Goal: Transaction & Acquisition: Purchase product/service

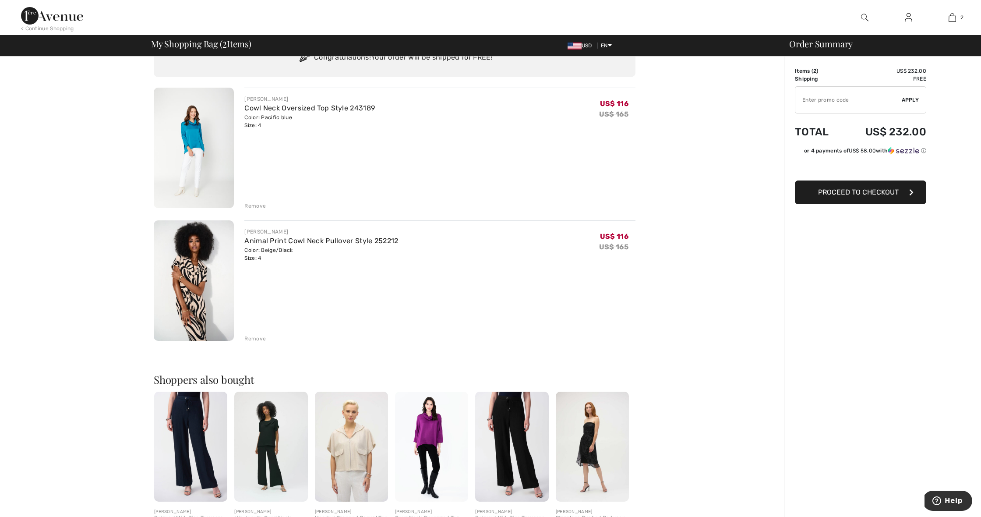
click at [209, 267] on img at bounding box center [194, 280] width 80 height 120
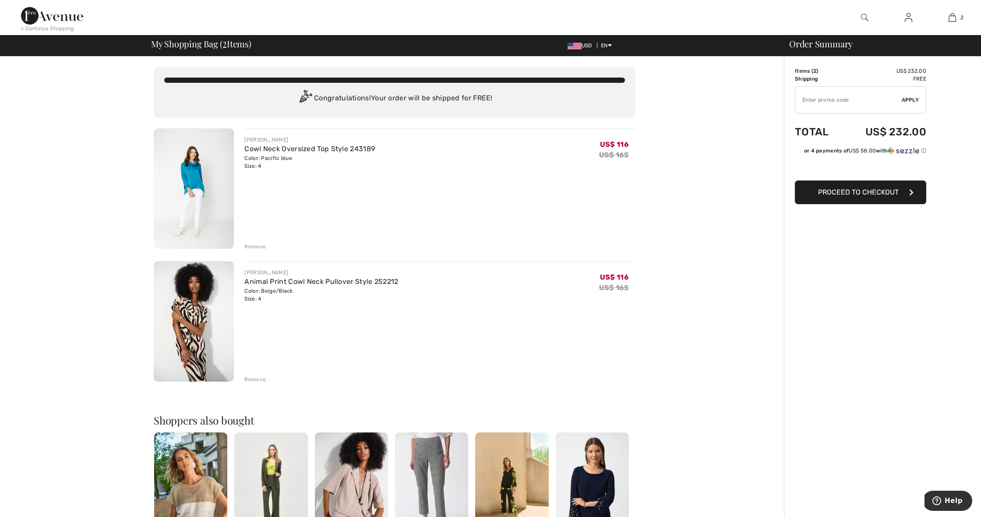
click at [853, 100] on input "TEXT" at bounding box center [848, 100] width 106 height 26
type input "SALEAVENUE"
click at [911, 99] on span "Apply" at bounding box center [911, 100] width 18 height 8
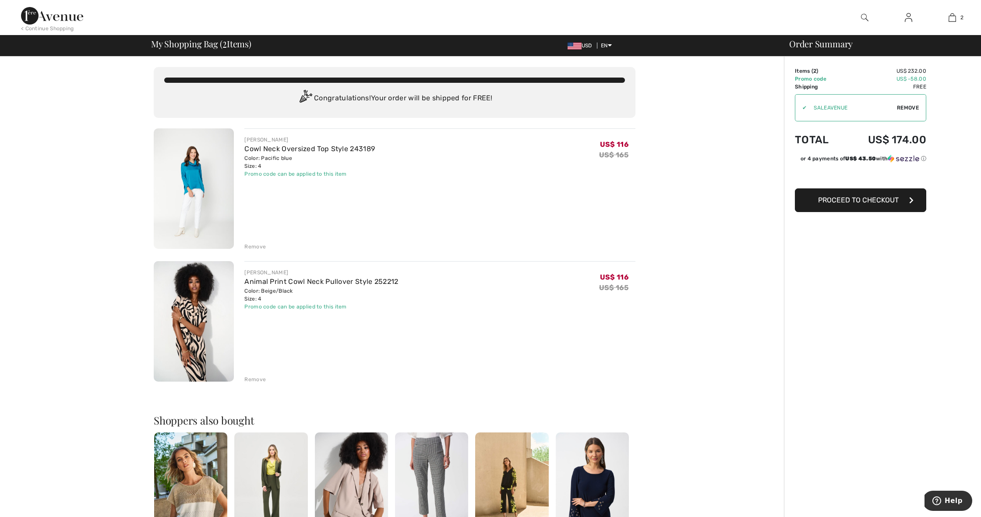
click at [342, 144] on div "Cowl Neck Oversized Top Style 243189" at bounding box center [309, 149] width 131 height 11
click at [344, 148] on link "Cowl Neck Oversized Top Style 243189" at bounding box center [309, 149] width 131 height 8
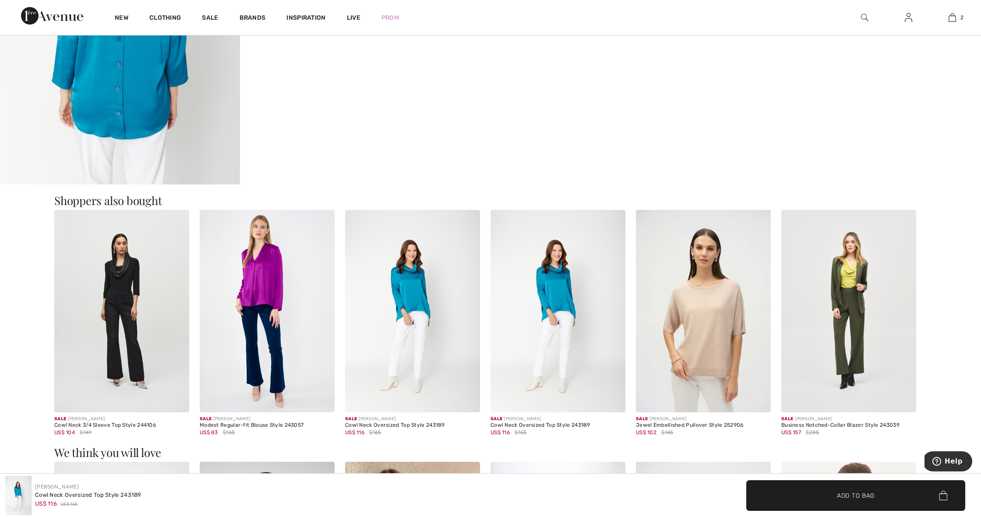
scroll to position [1194, 0]
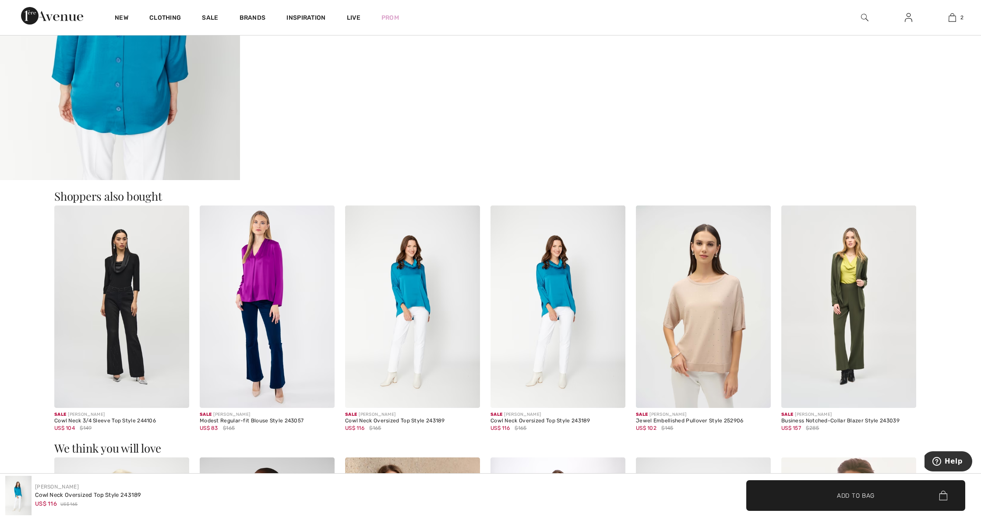
click at [258, 269] on img at bounding box center [267, 306] width 135 height 202
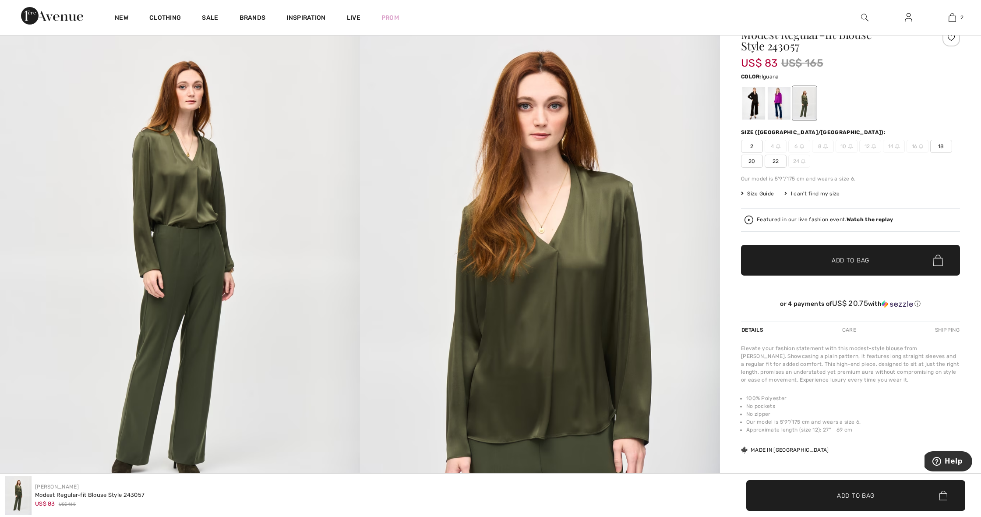
scroll to position [108, 0]
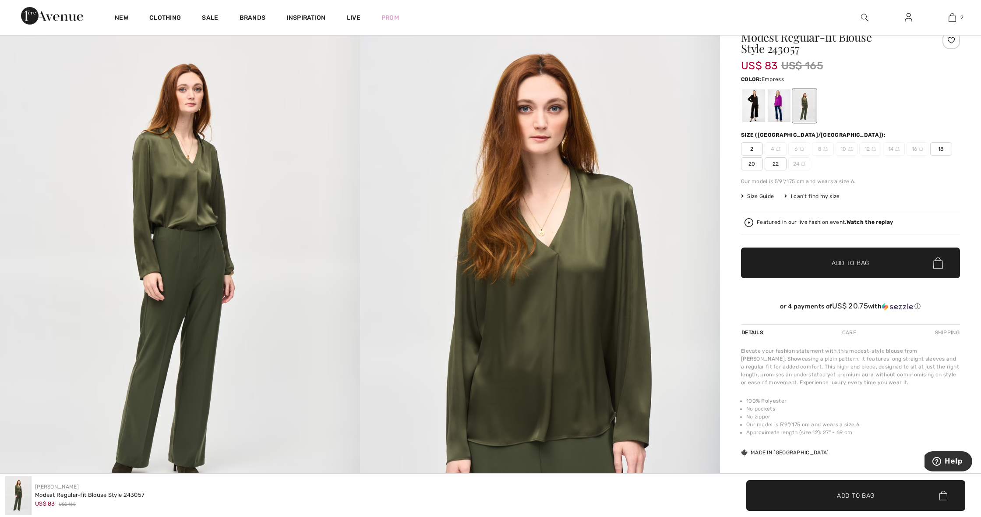
click at [781, 111] on div at bounding box center [779, 105] width 23 height 33
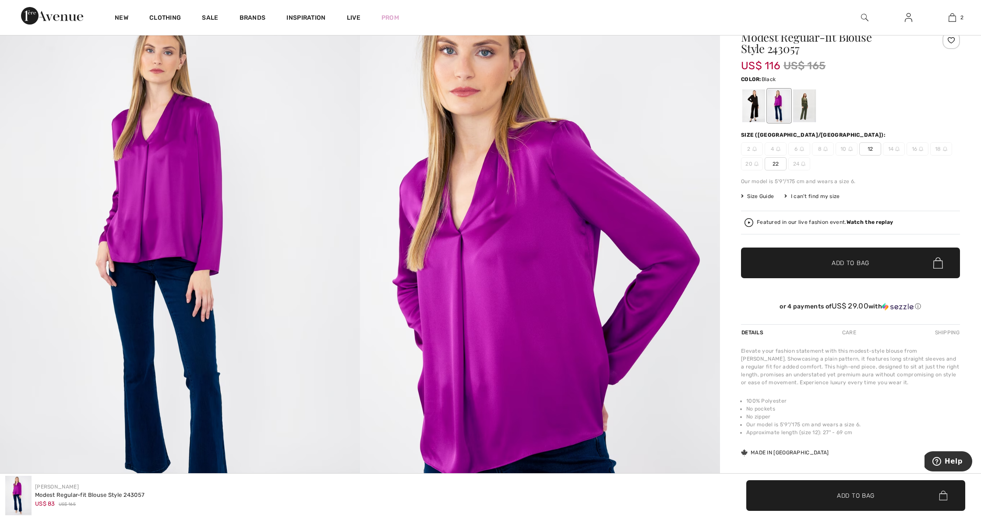
click at [749, 104] on div at bounding box center [753, 105] width 23 height 33
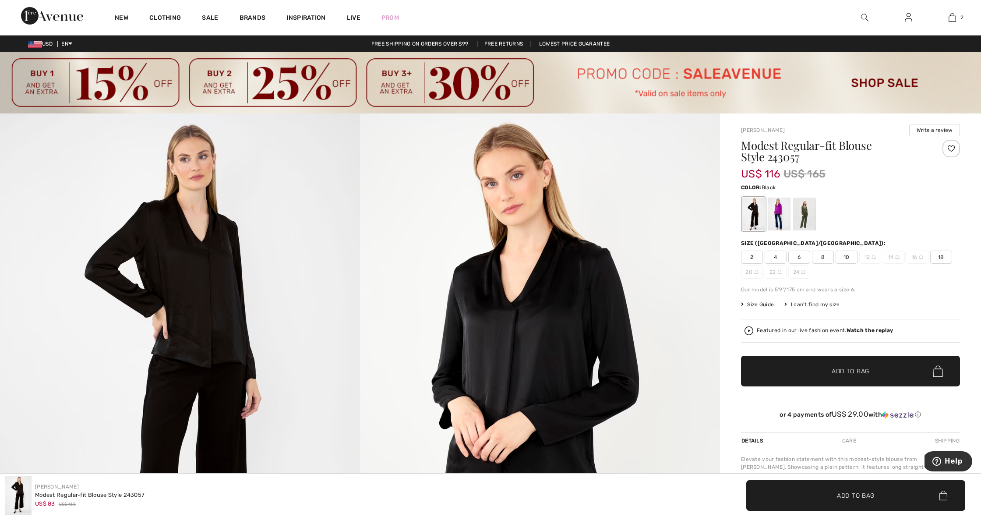
scroll to position [0, 0]
click at [779, 205] on div at bounding box center [779, 214] width 23 height 33
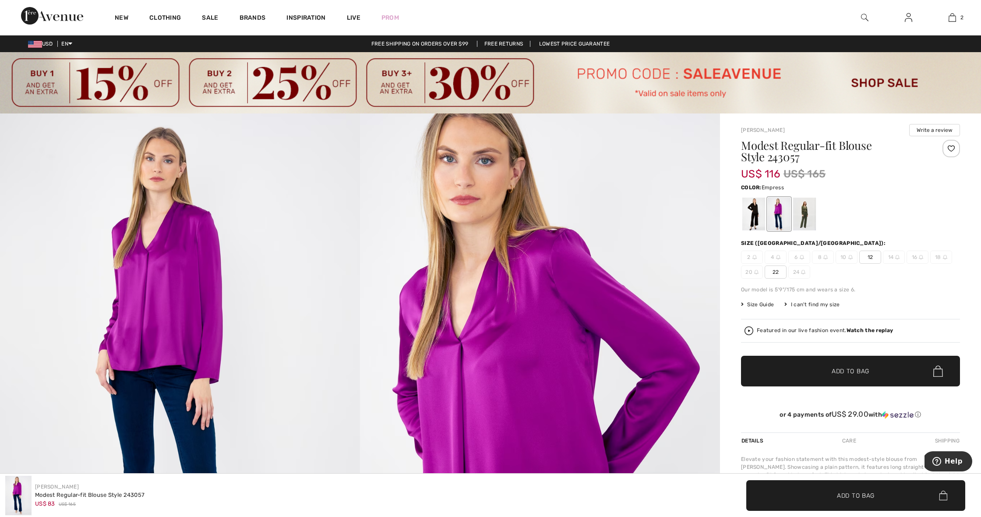
click at [779, 205] on div at bounding box center [779, 214] width 23 height 33
click at [813, 208] on div at bounding box center [804, 213] width 23 height 33
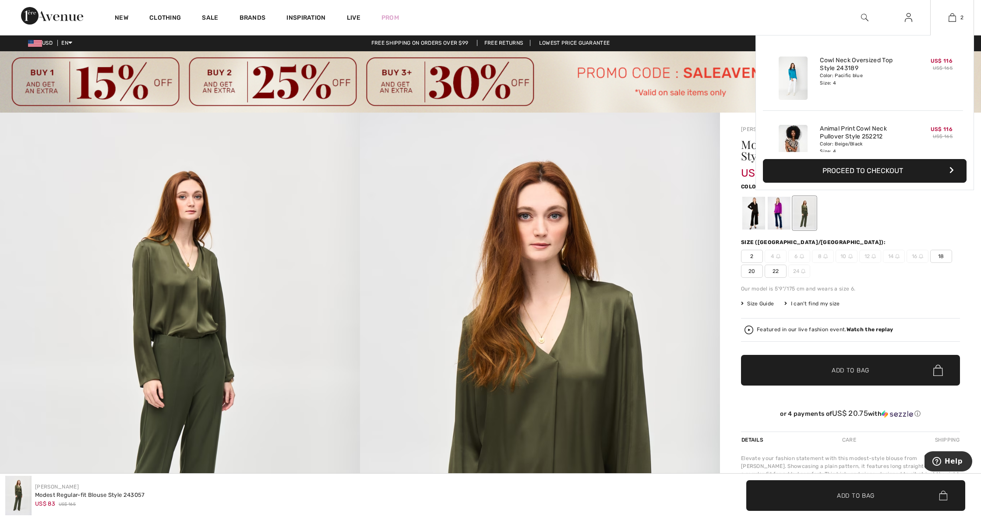
scroll to position [2, 0]
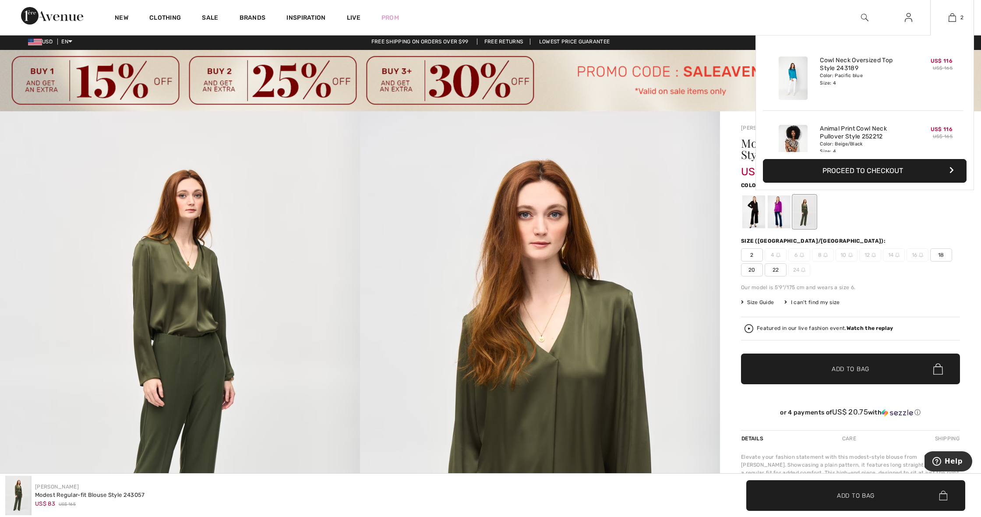
click at [861, 171] on button "Proceed to Checkout" at bounding box center [865, 171] width 204 height 24
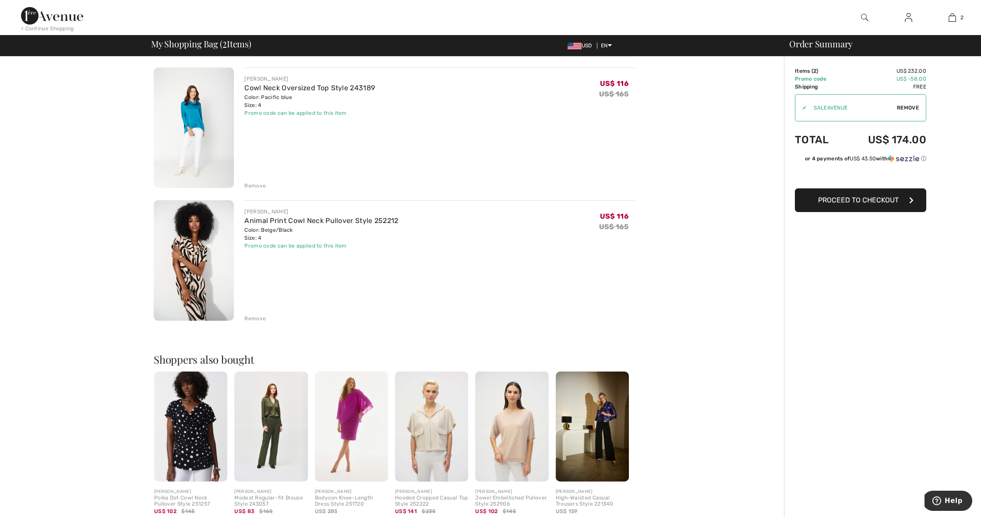
scroll to position [65, 0]
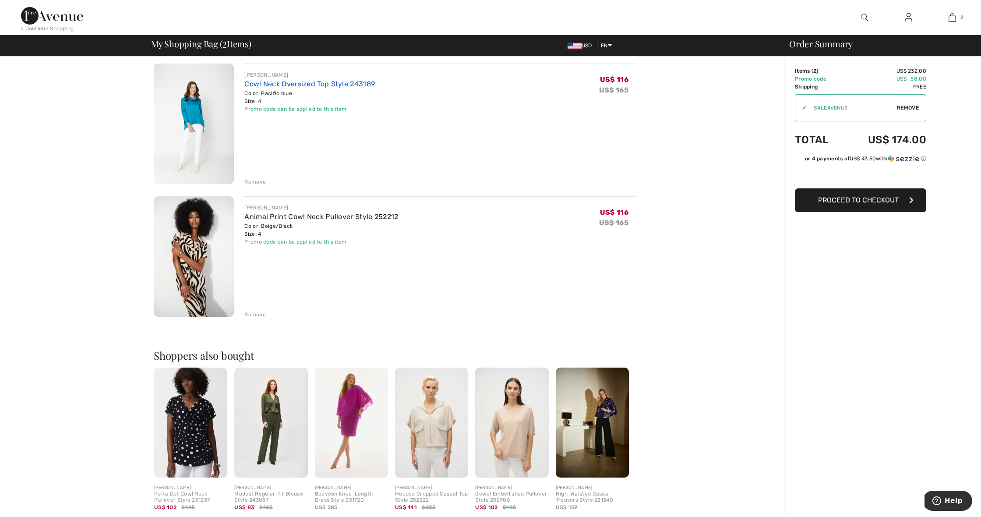
click at [307, 84] on link "Cowl Neck Oversized Top Style 243189" at bounding box center [309, 84] width 131 height 8
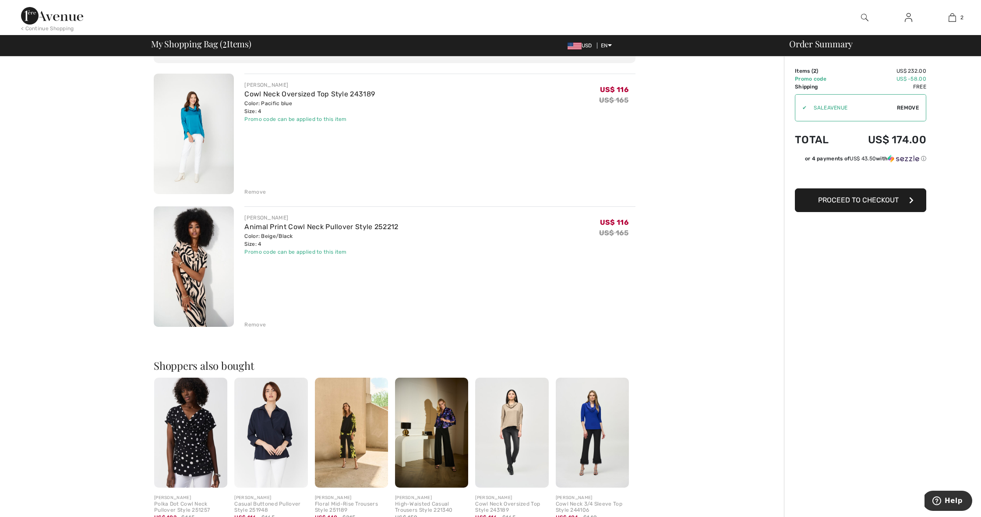
scroll to position [75, 0]
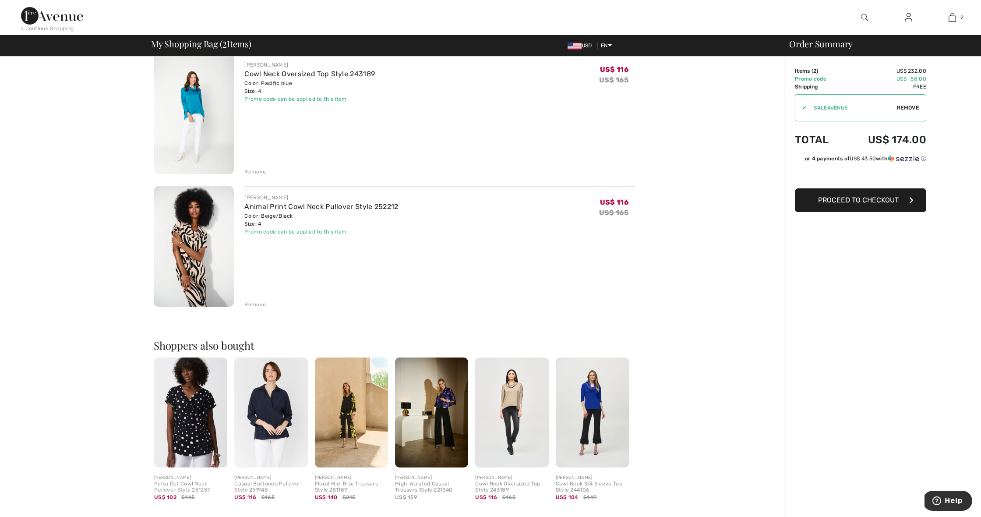
click at [586, 403] on img at bounding box center [592, 412] width 73 height 110
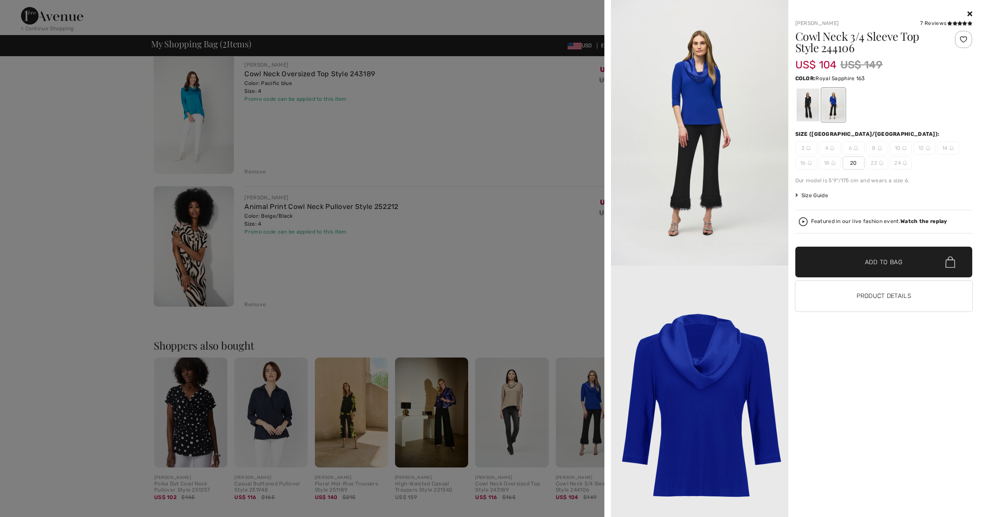
click at [969, 11] on icon at bounding box center [970, 13] width 5 height 7
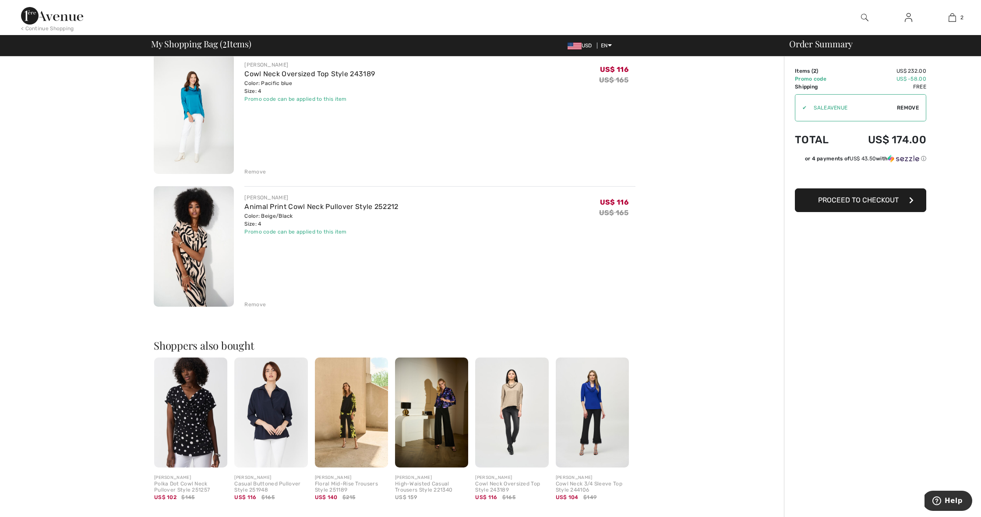
click at [507, 403] on img at bounding box center [511, 412] width 73 height 110
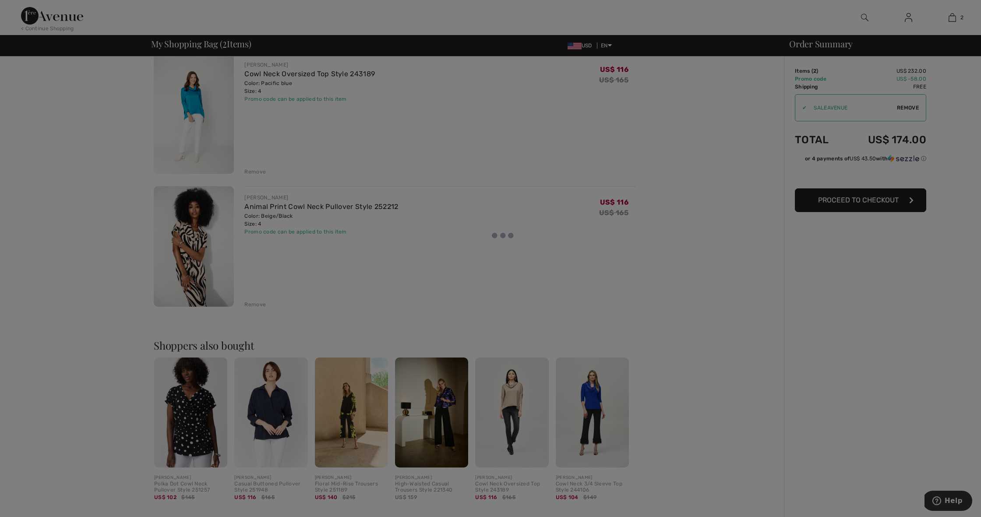
scroll to position [74, 0]
click at [899, 202] on div at bounding box center [490, 258] width 981 height 517
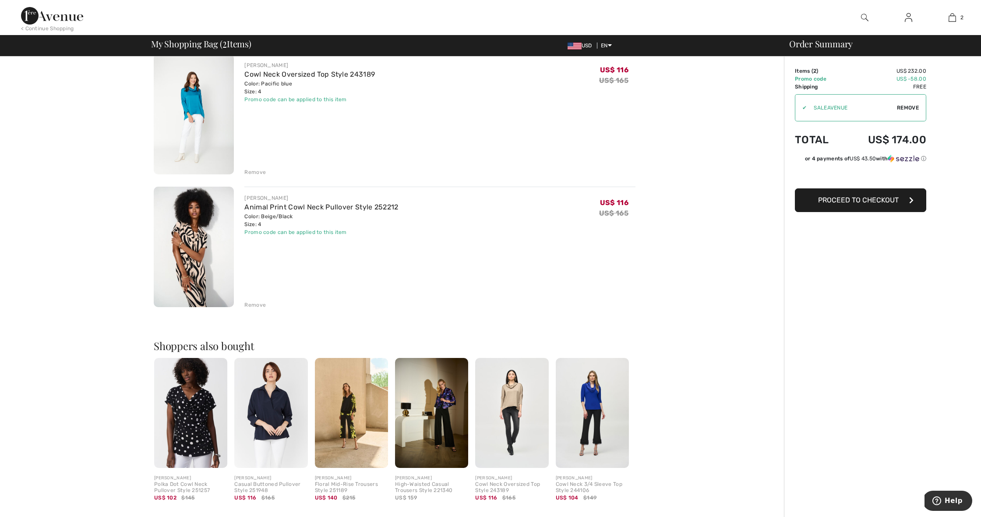
click at [904, 198] on button "Proceed to Checkout" at bounding box center [860, 200] width 131 height 24
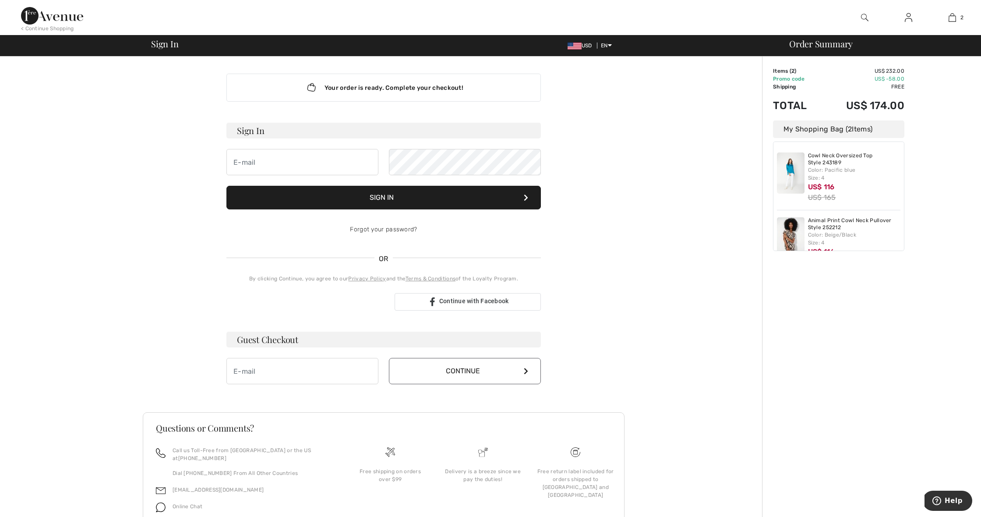
scroll to position [0, 0]
click at [796, 423] on div "Order Summary Details Items ( 2 ) US$ 232.00 Promo code US$ -58.00 Shipping Fre…" at bounding box center [871, 308] width 219 height 502
type input "[EMAIL_ADDRESS][DOMAIN_NAME]"
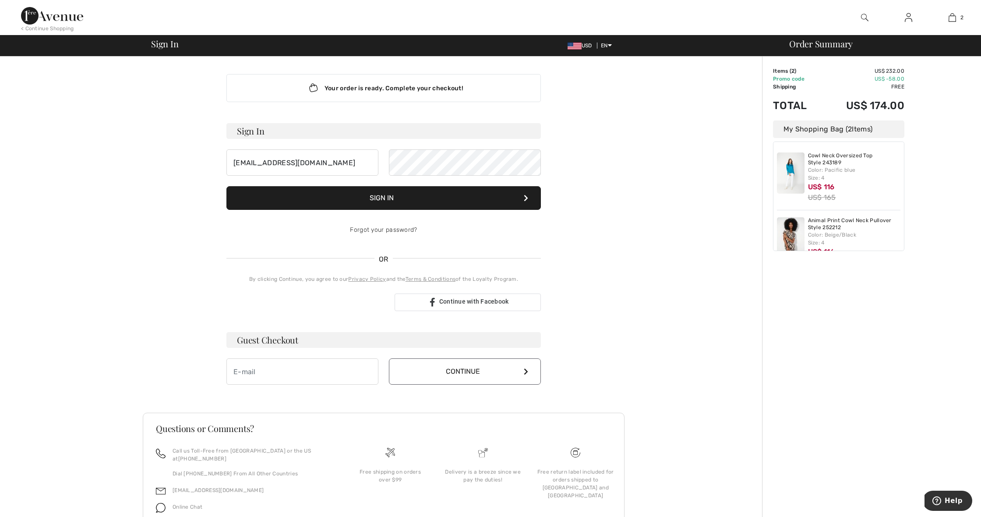
click at [390, 198] on button "Sign In" at bounding box center [383, 198] width 314 height 24
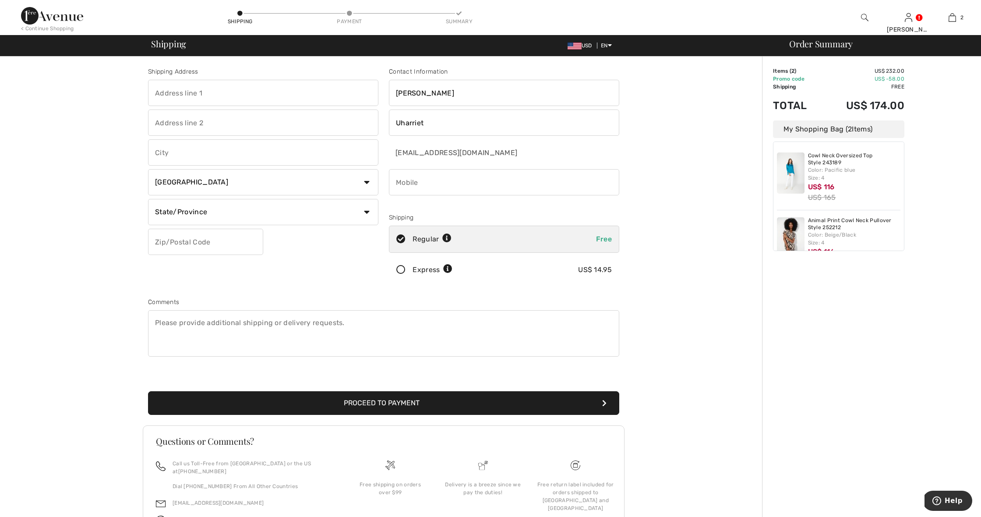
scroll to position [1, 0]
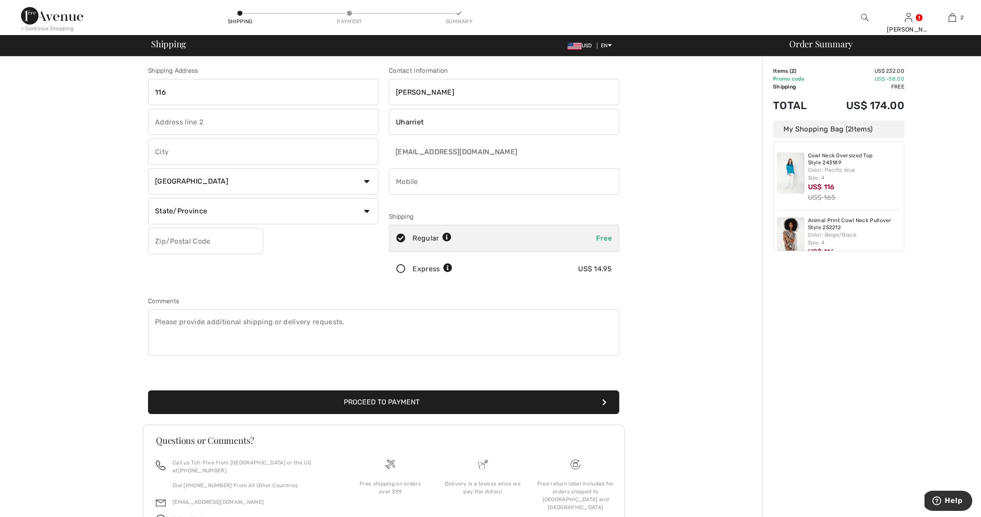
type input "1165"
type input "[STREET_ADDRESS]"
type input "St. [PERSON_NAME]"
select select "0"
type input "84770"
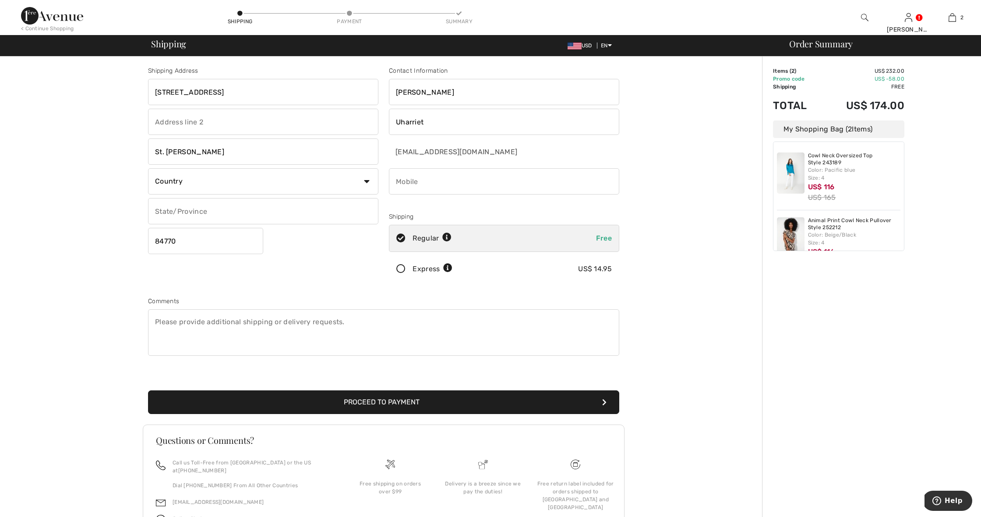
type input "UT"
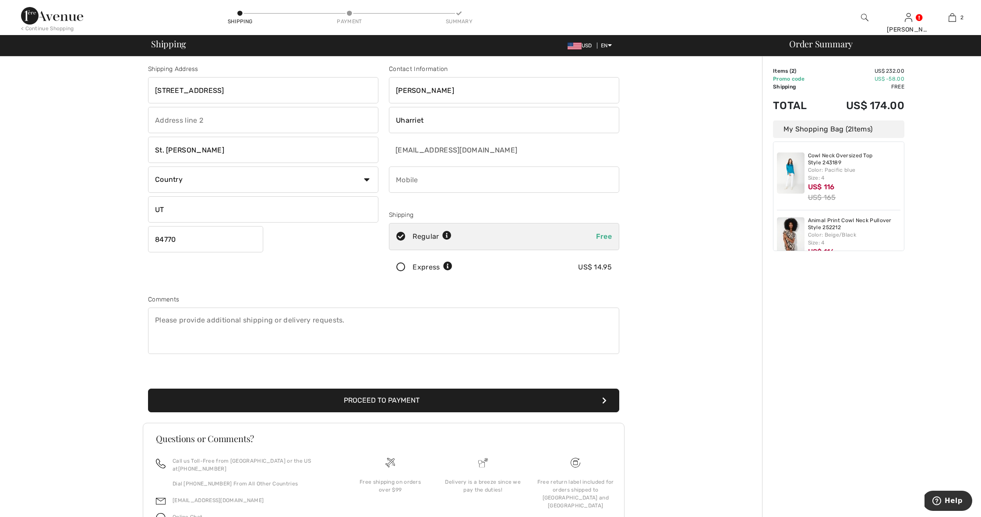
scroll to position [0, 0]
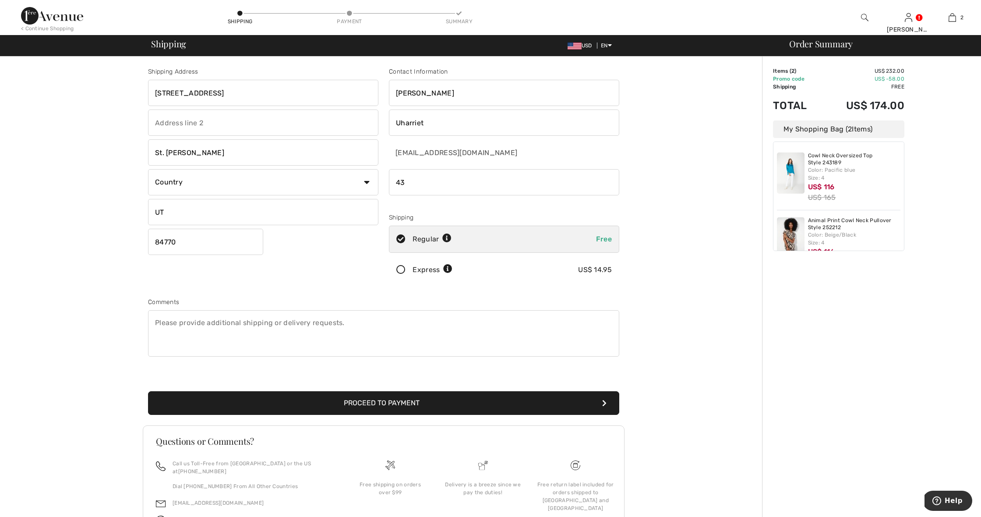
type input "435"
type input "4358176433"
click at [410, 399] on button "Proceed to Payment" at bounding box center [383, 403] width 471 height 24
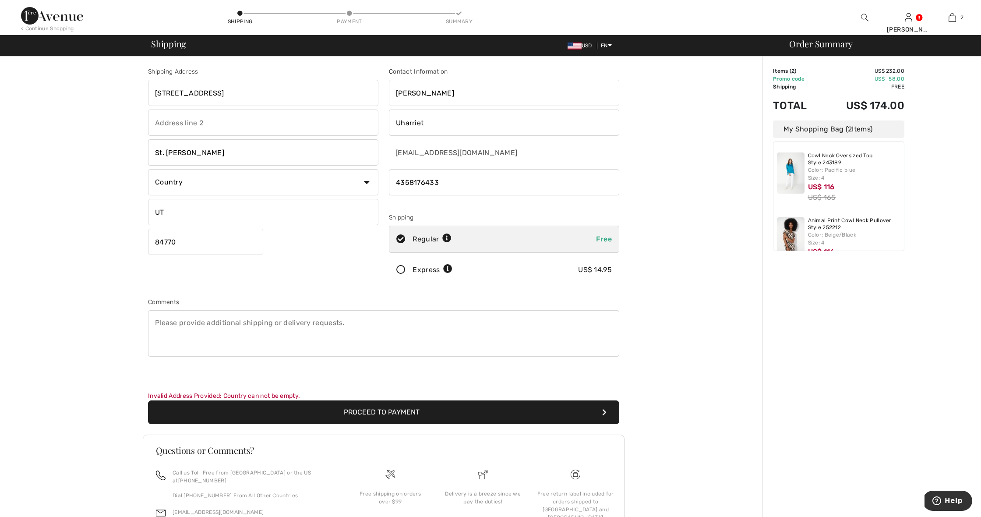
select select "US"
click at [402, 412] on button "Proceed to Payment" at bounding box center [383, 412] width 471 height 24
select select "UT"
click at [397, 413] on button "Proceed to Payment" at bounding box center [383, 412] width 471 height 24
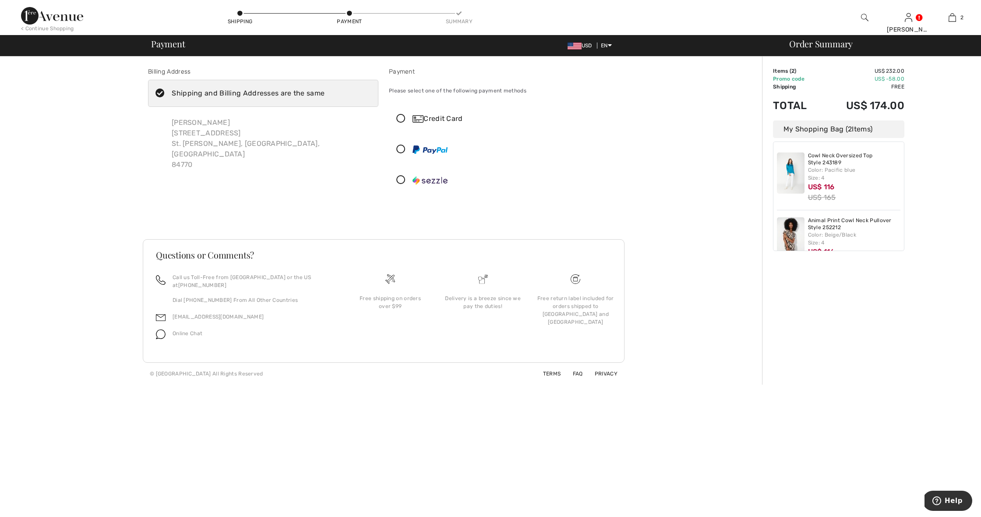
click at [402, 150] on icon at bounding box center [400, 149] width 23 height 9
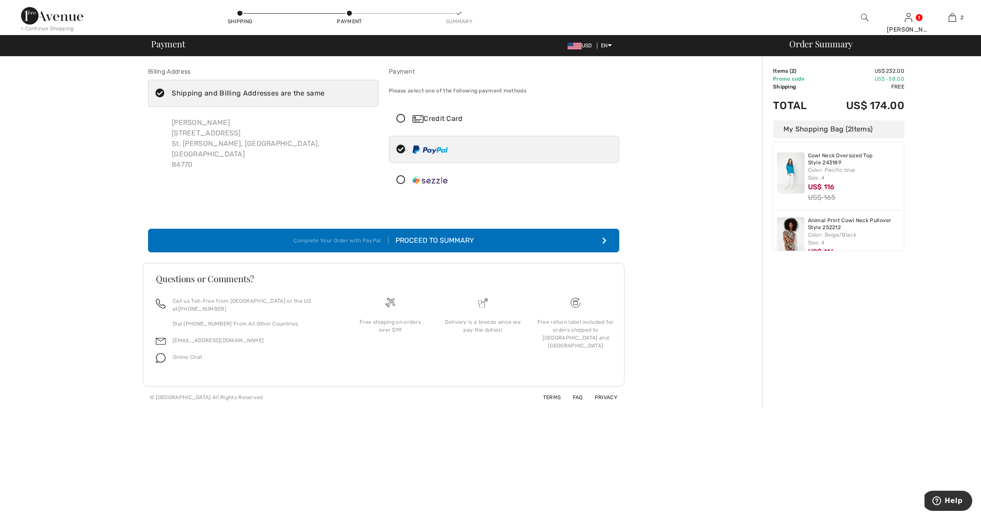
click at [419, 239] on div "Proceed to Summary" at bounding box center [431, 240] width 85 height 11
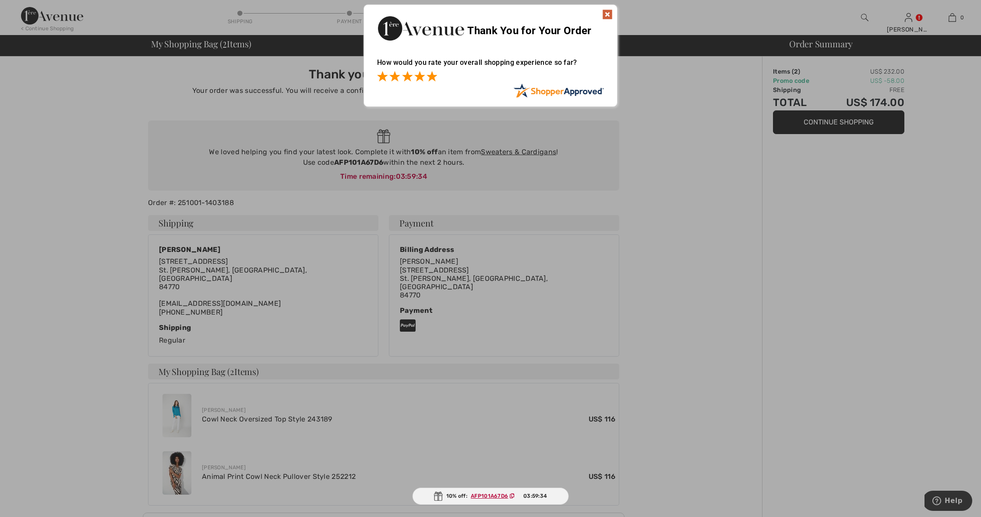
drag, startPoint x: 434, startPoint y: 78, endPoint x: 498, endPoint y: 82, distance: 64.9
click at [435, 78] on span at bounding box center [432, 76] width 11 height 11
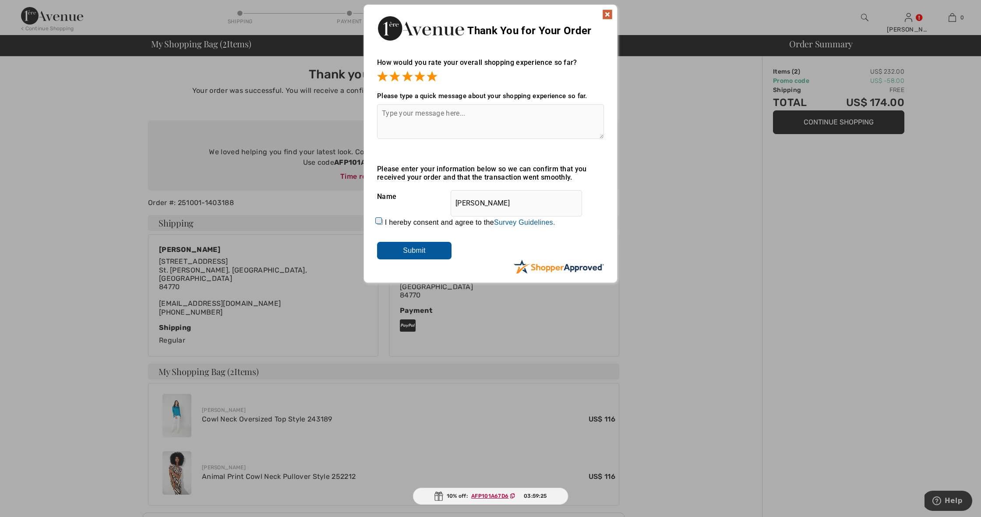
click at [609, 14] on img at bounding box center [607, 14] width 11 height 11
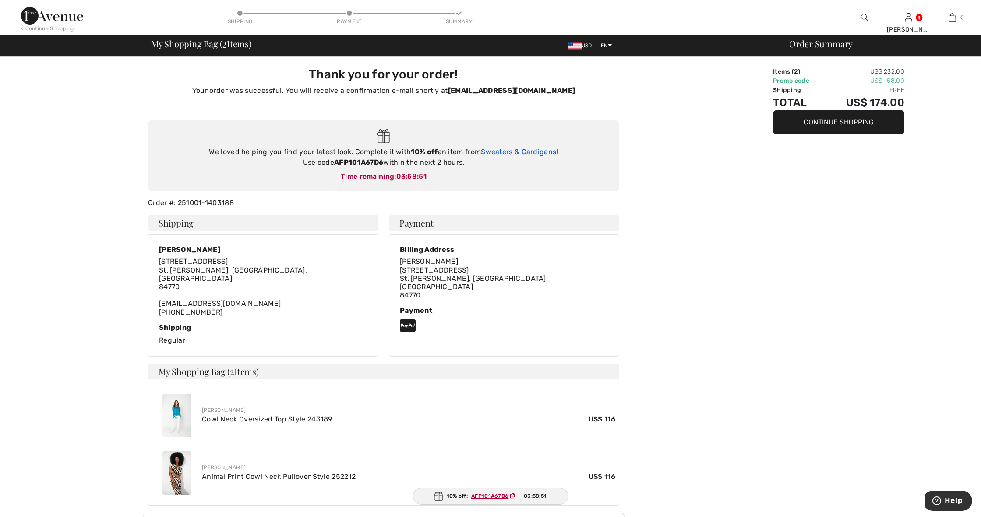
click at [524, 150] on link "Sweaters & Cardigans" at bounding box center [518, 152] width 75 height 8
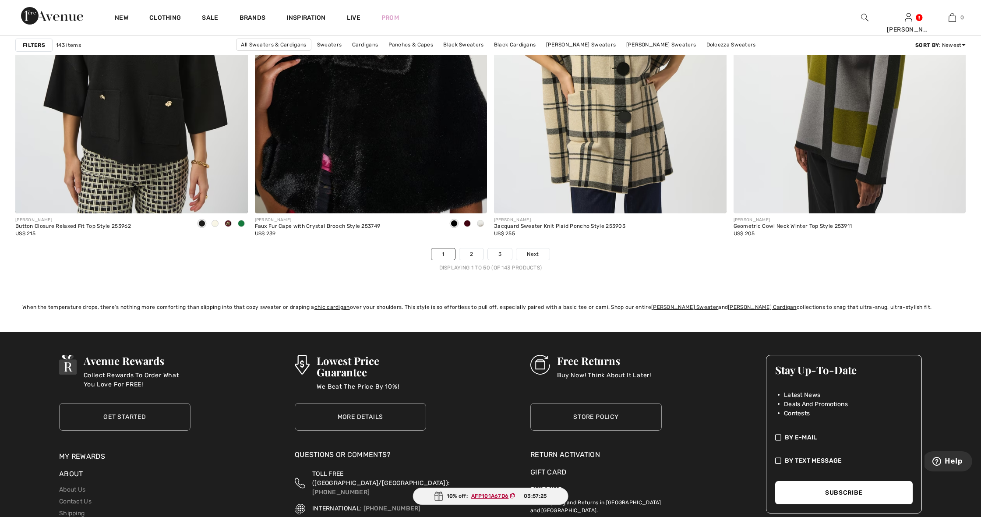
scroll to position [5847, 0]
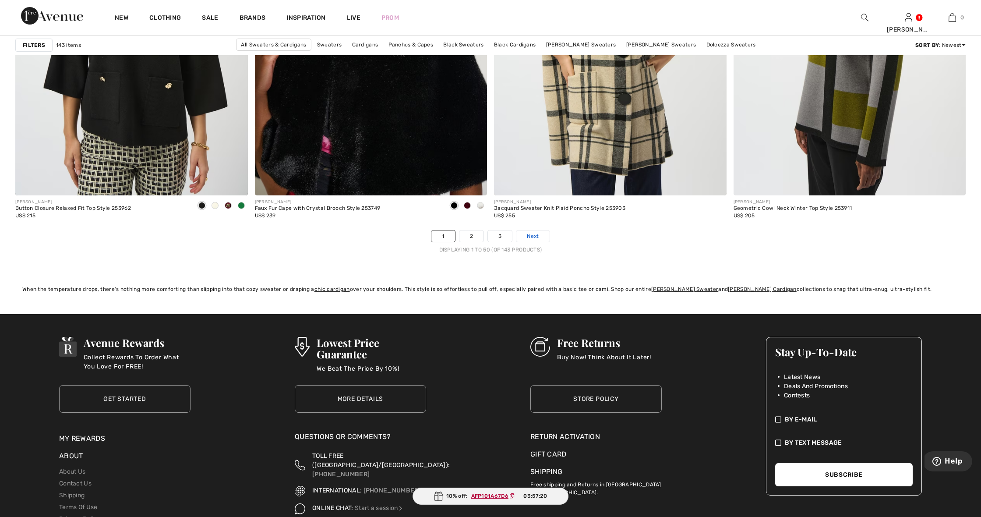
click at [533, 238] on span "Next" at bounding box center [533, 236] width 12 height 8
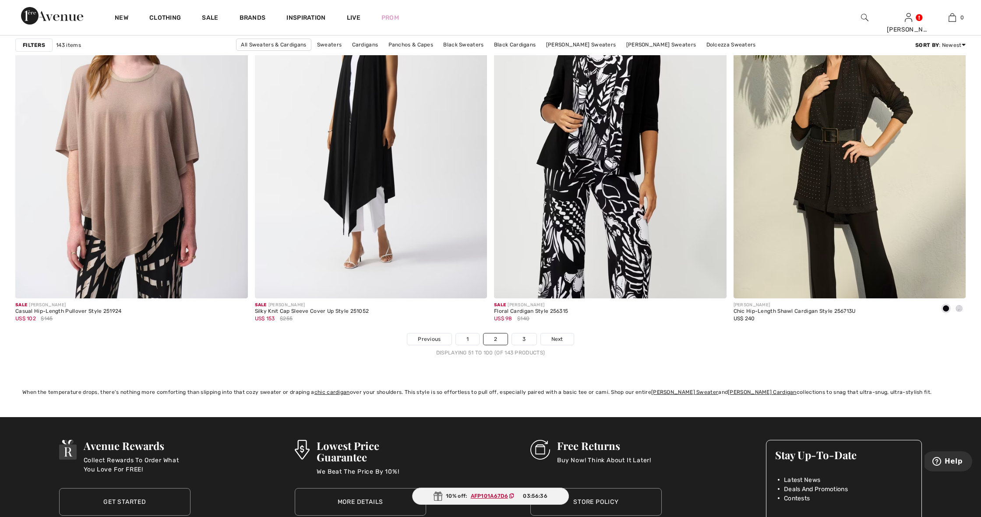
scroll to position [5736, 0]
click at [561, 339] on span "Next" at bounding box center [557, 339] width 12 height 8
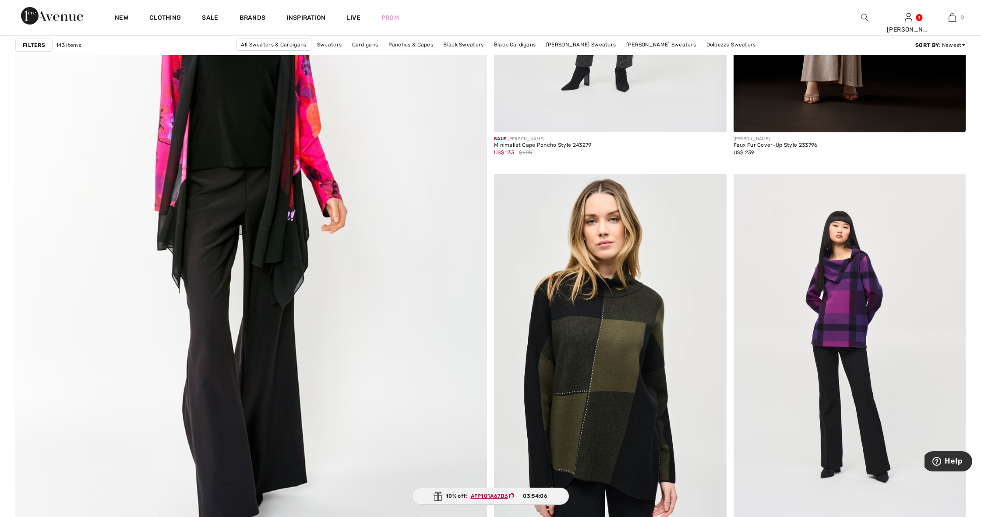
scroll to position [3427, 0]
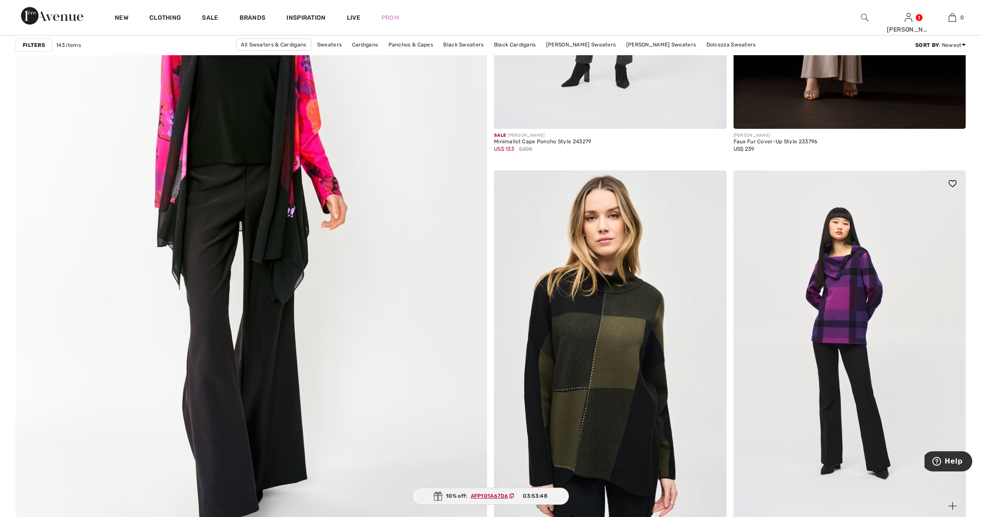
click at [954, 180] on img at bounding box center [953, 183] width 8 height 7
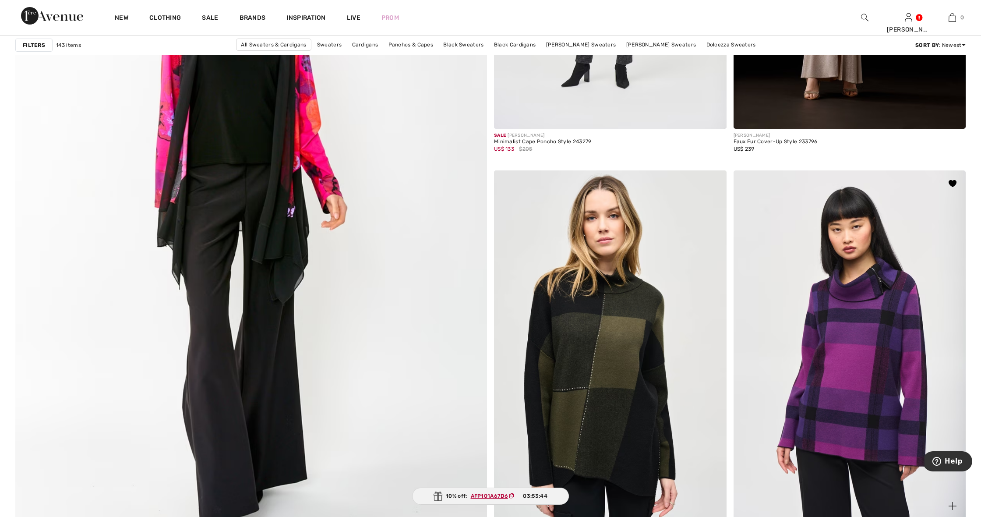
click at [850, 332] on img at bounding box center [850, 344] width 233 height 349
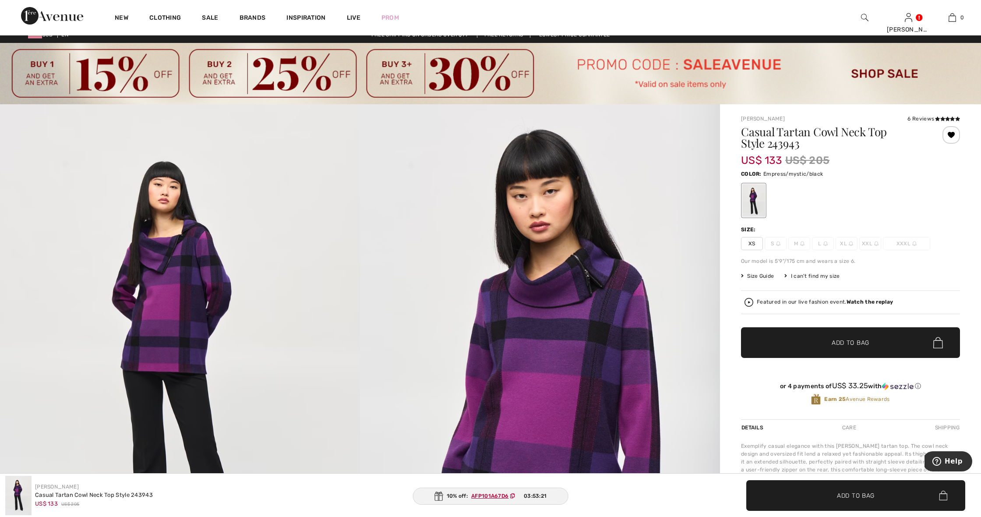
scroll to position [-3, 0]
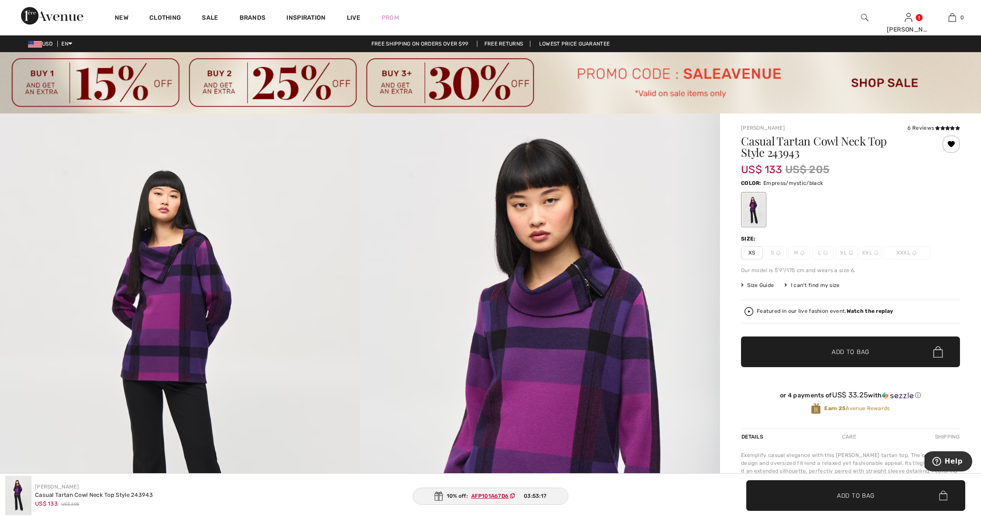
click at [844, 353] on span "Add to Bag" at bounding box center [851, 351] width 38 height 9
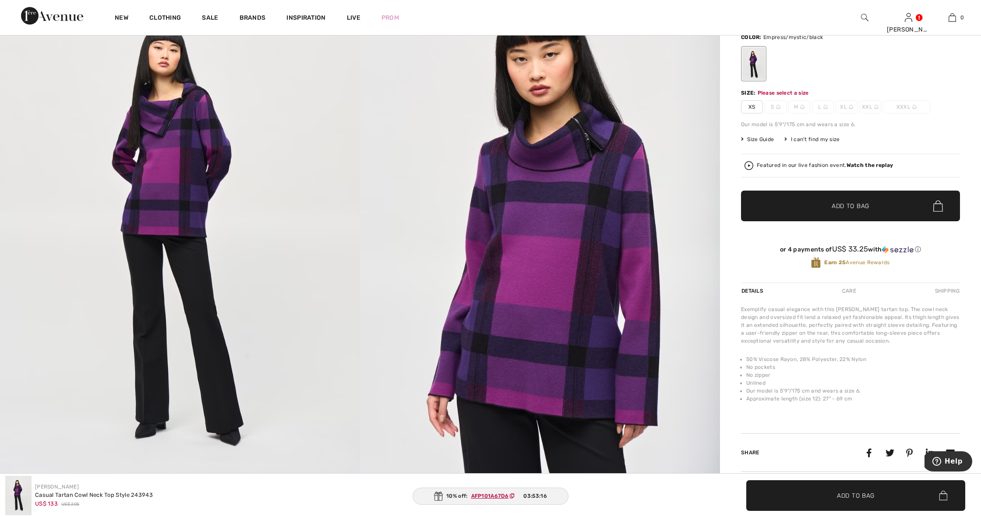
scroll to position [165, 0]
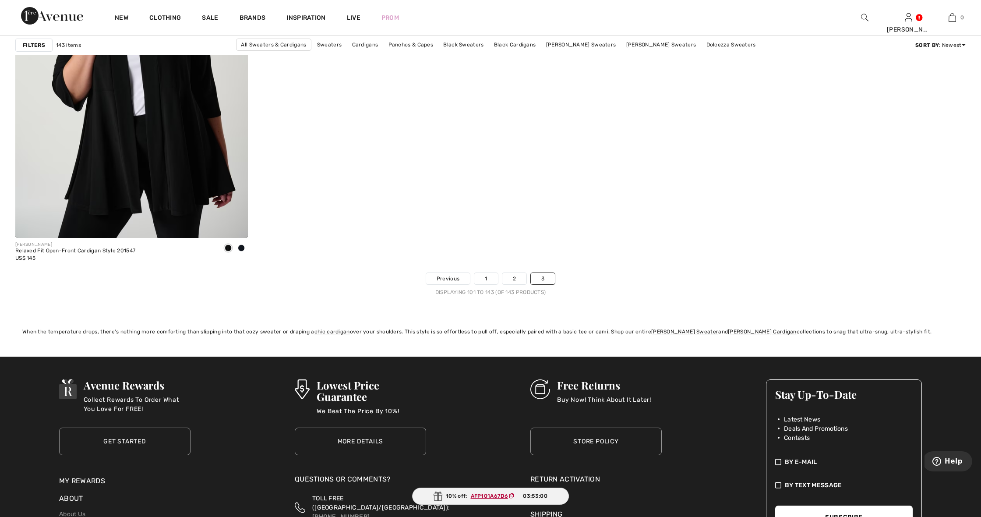
scroll to position [5415, 0]
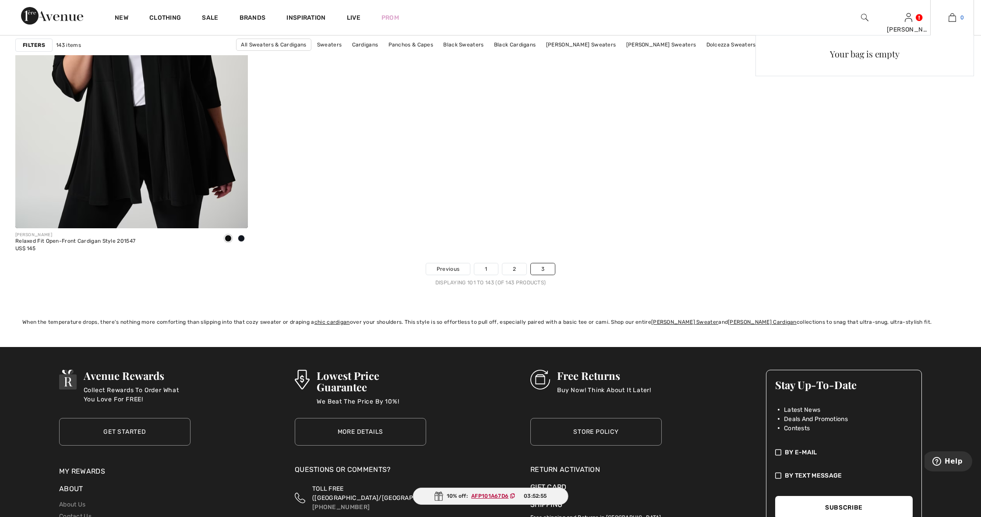
click at [955, 20] on img at bounding box center [952, 17] width 7 height 11
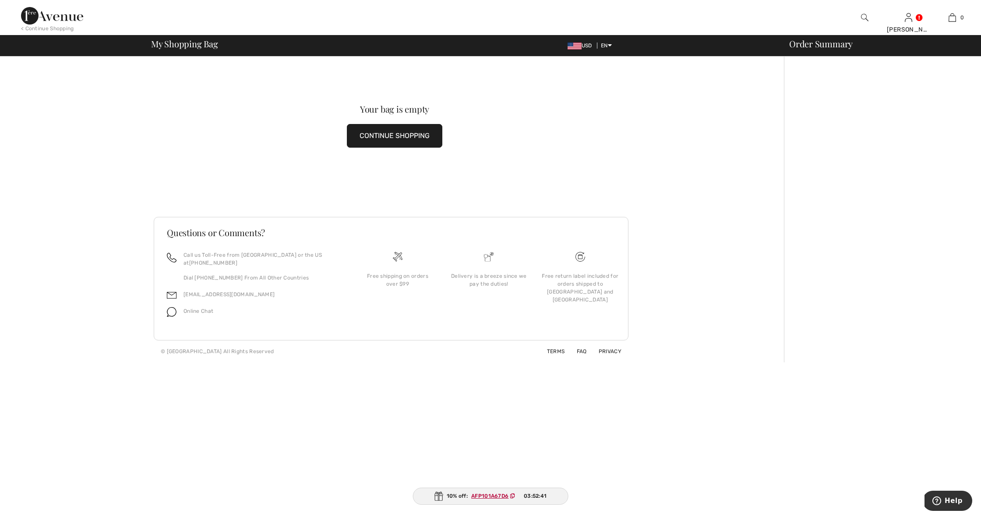
click at [729, 15] on div "< Continue Shopping [PERSON_NAME] Hi, [PERSON_NAME]! My Info Orders My Addresse…" at bounding box center [490, 17] width 981 height 35
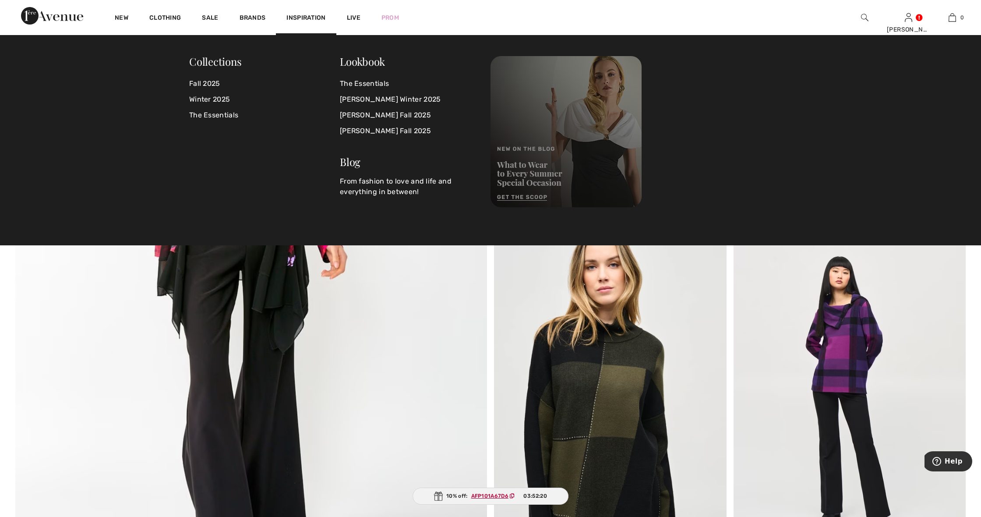
scroll to position [3379, 0]
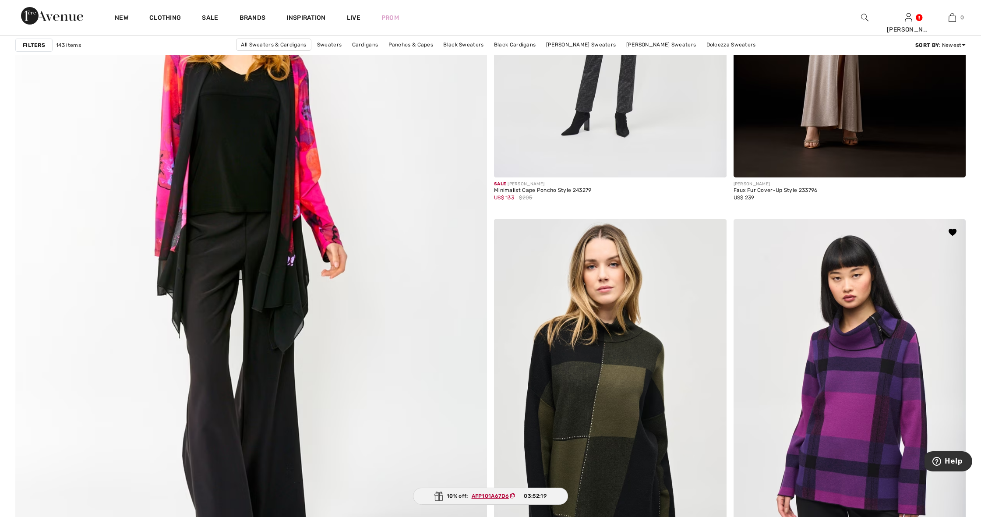
click at [839, 315] on img at bounding box center [850, 393] width 233 height 349
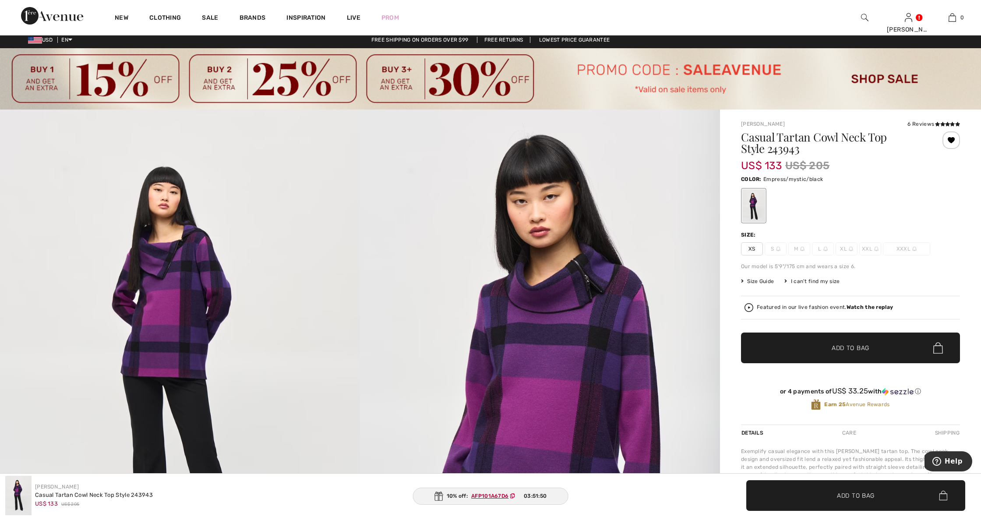
scroll to position [4, 0]
click at [870, 350] on span "✔ Added to Bag Add to Bag" at bounding box center [850, 347] width 219 height 31
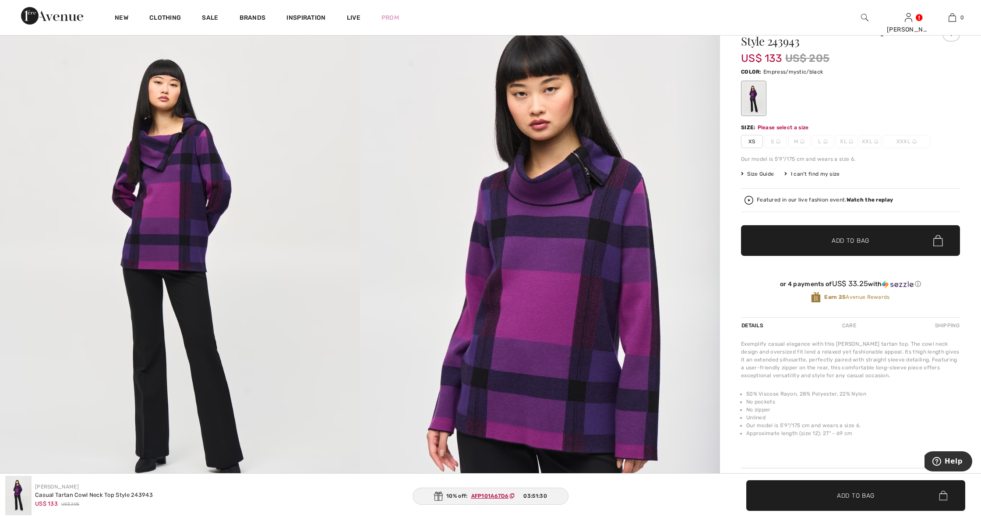
scroll to position [113, 0]
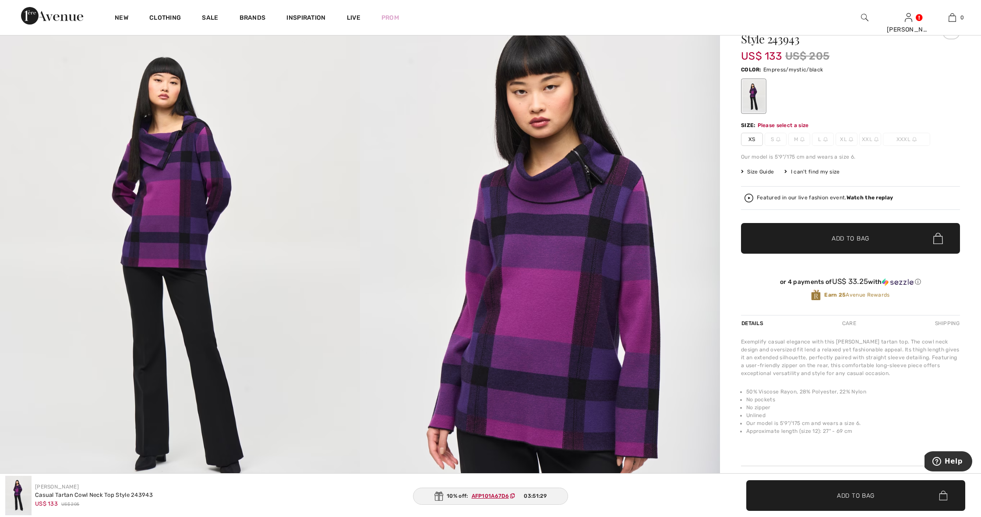
click at [593, 318] on img at bounding box center [540, 270] width 360 height 540
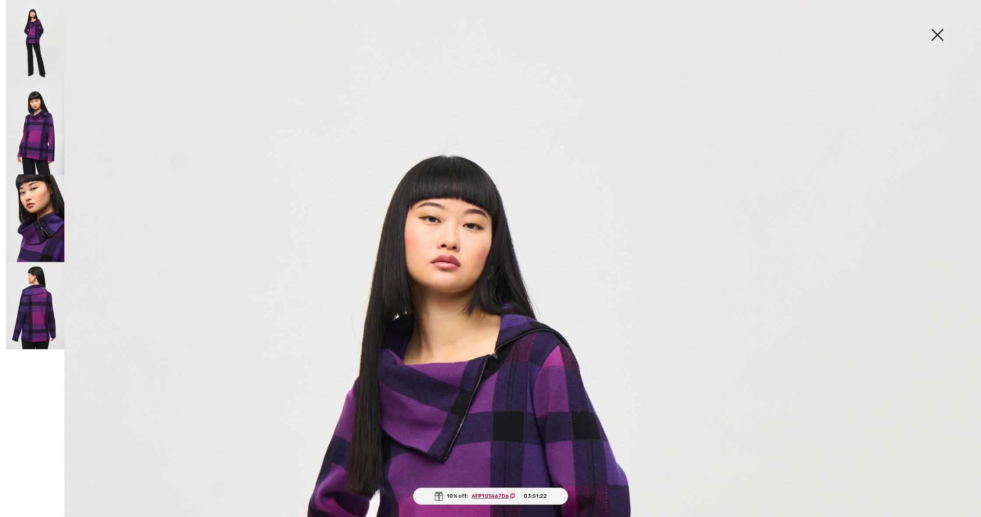
click at [938, 31] on img at bounding box center [937, 35] width 44 height 45
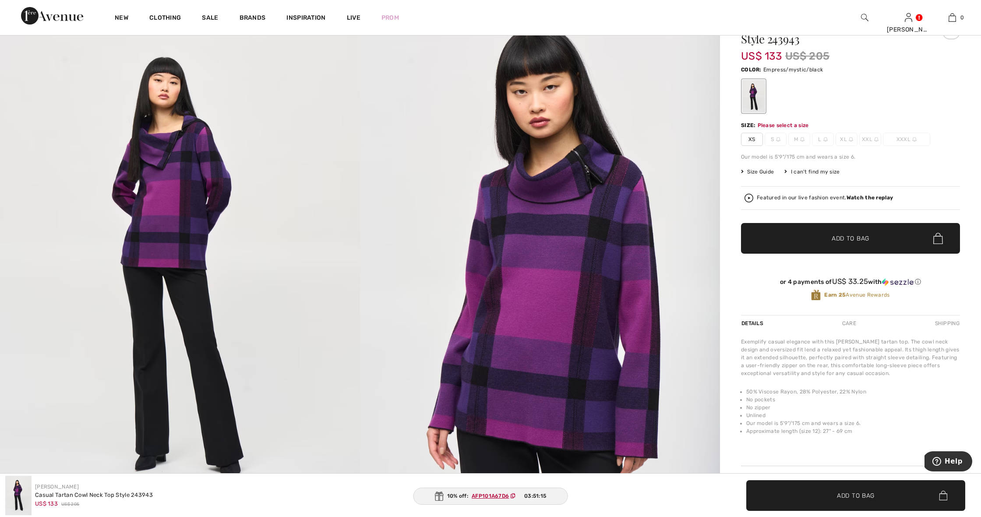
click at [753, 139] on span "XS" at bounding box center [752, 139] width 22 height 13
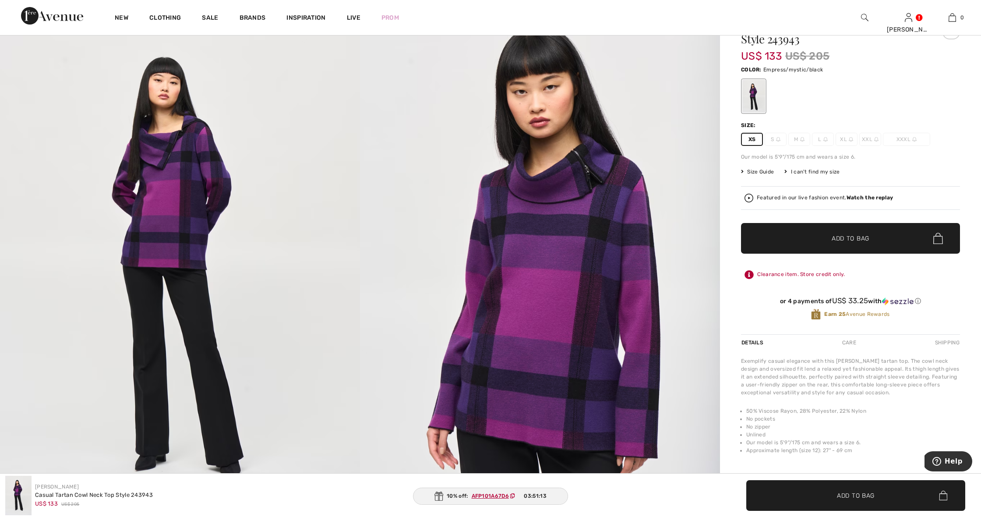
click at [850, 234] on span "Add to Bag" at bounding box center [851, 238] width 38 height 9
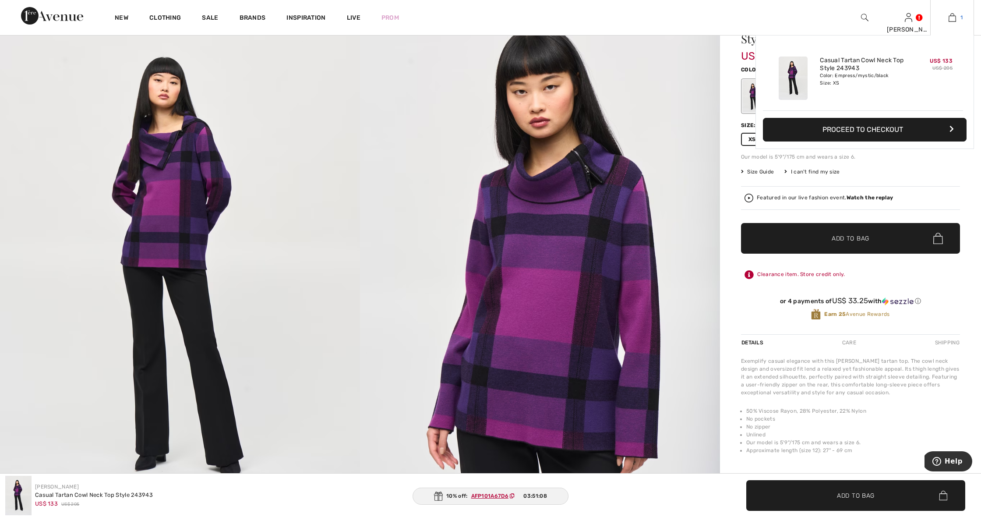
click at [953, 14] on img at bounding box center [952, 17] width 7 height 11
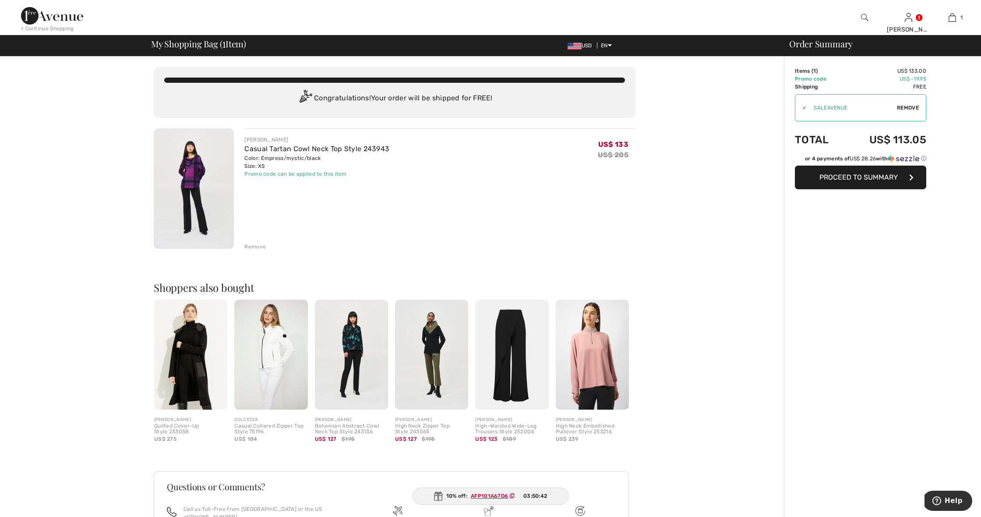
click at [273, 363] on img at bounding box center [270, 355] width 73 height 110
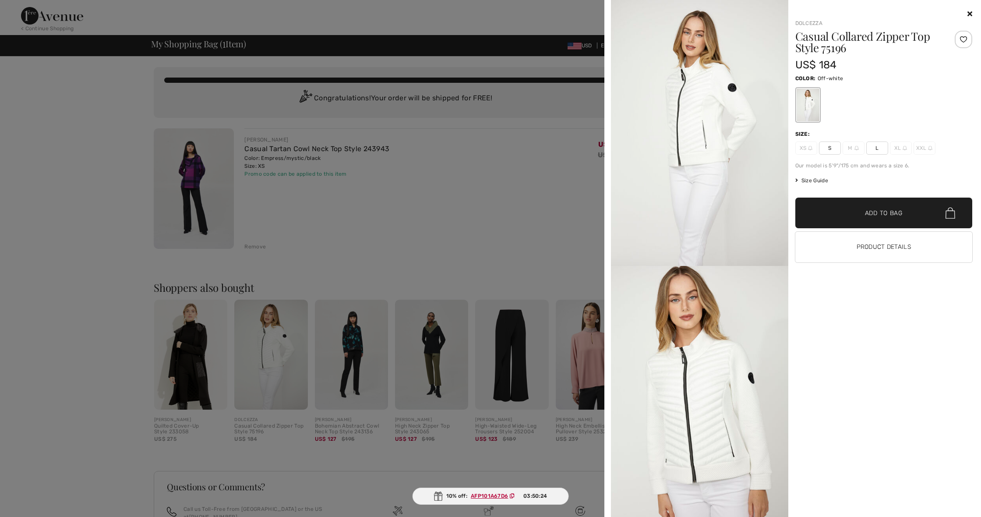
click at [970, 11] on icon at bounding box center [970, 13] width 5 height 7
